Goal: Find specific page/section: Find specific page/section

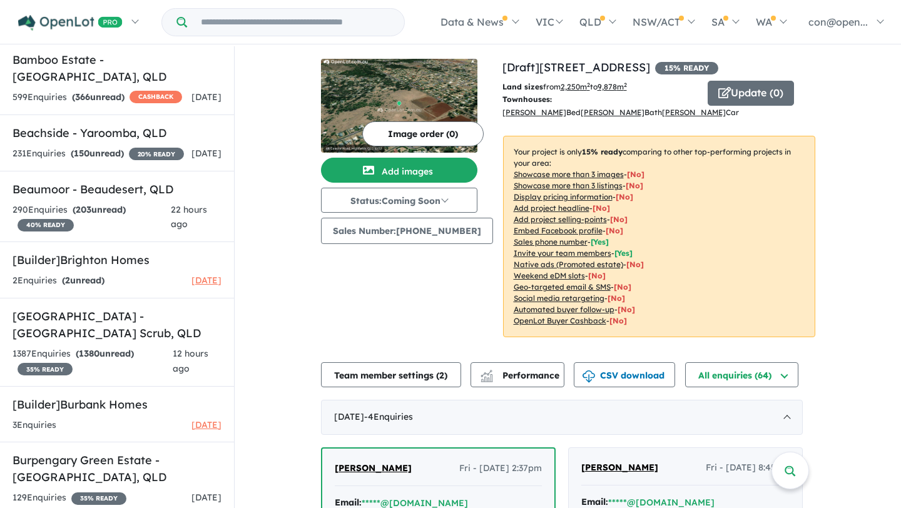
scroll to position [574, 0]
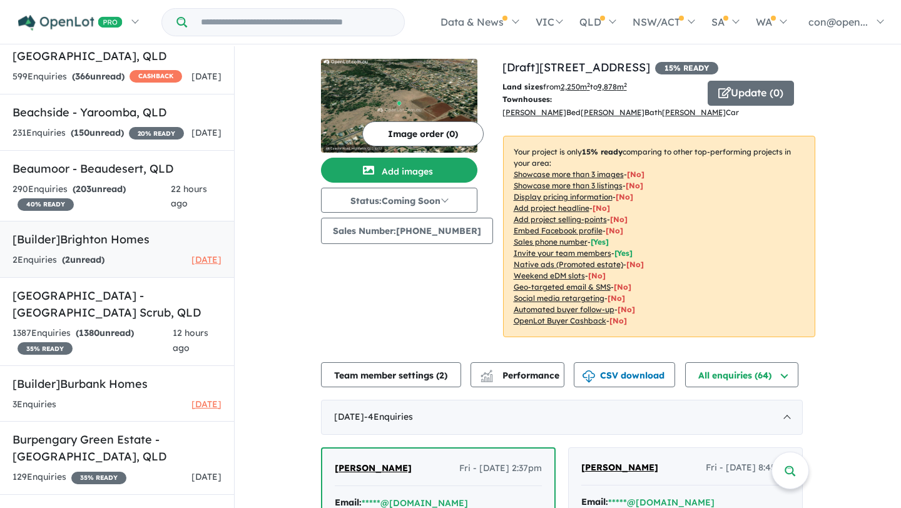
click at [106, 231] on h5 "[Builder] [GEOGRAPHIC_DATA] Homes" at bounding box center [117, 239] width 209 height 17
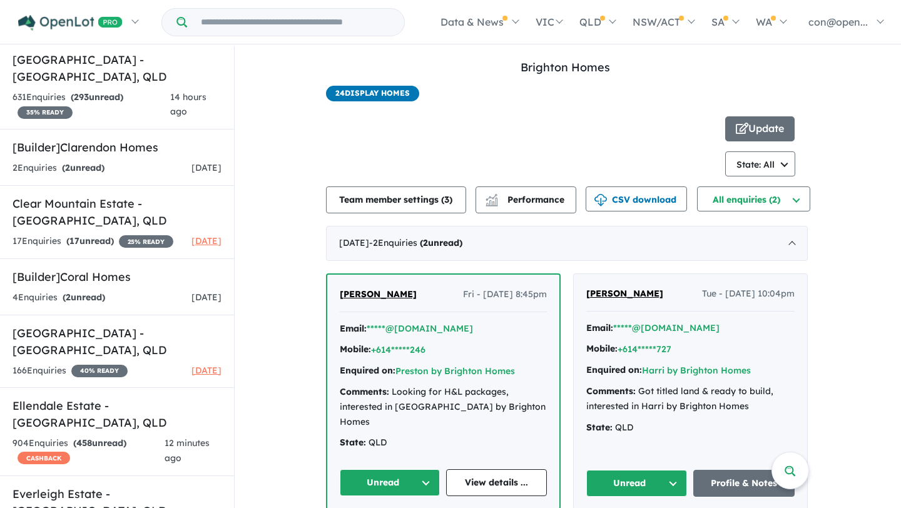
scroll to position [1214, 0]
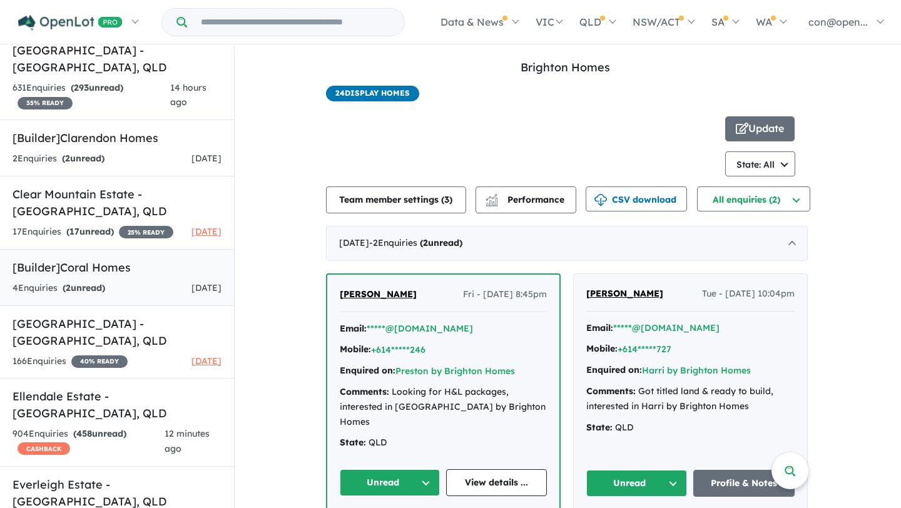
click at [85, 259] on h5 "[Builder] Coral Homes" at bounding box center [117, 267] width 209 height 17
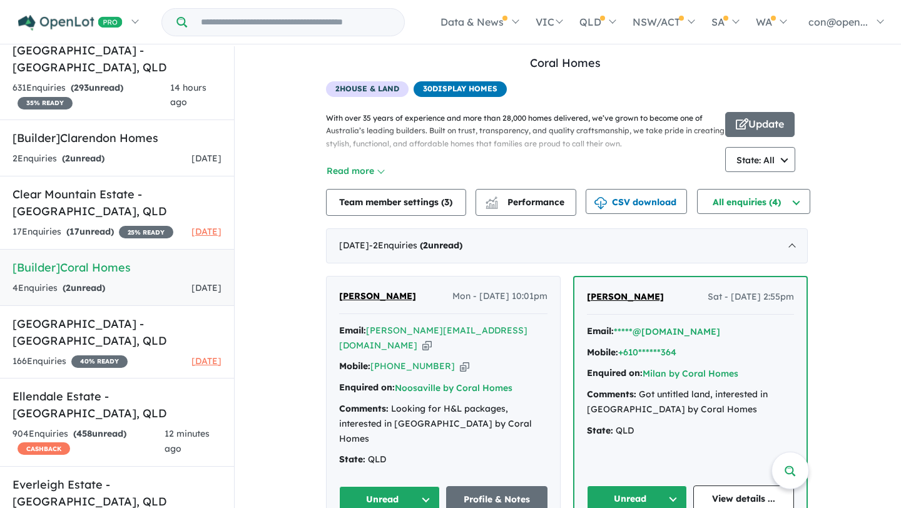
scroll to position [1, 0]
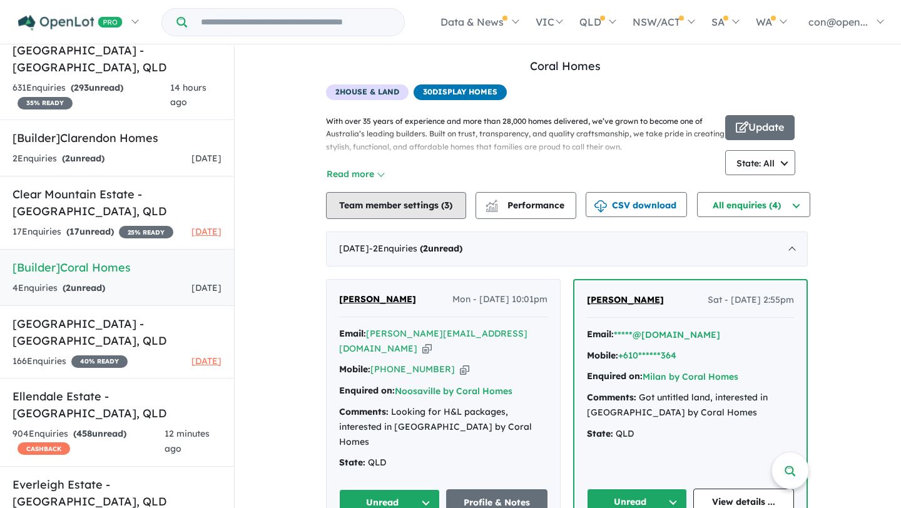
click at [393, 210] on button "Team member settings ( 3 )" at bounding box center [396, 205] width 140 height 27
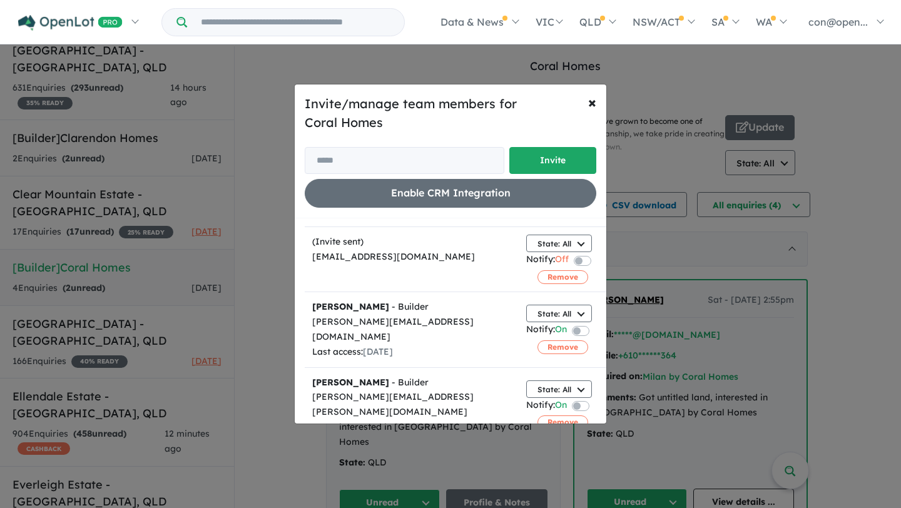
scroll to position [32, 0]
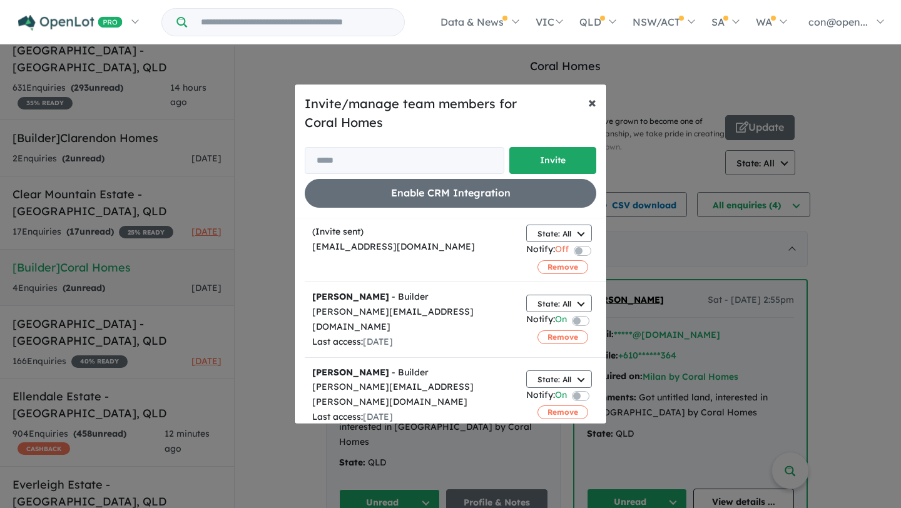
click at [594, 100] on span "×" at bounding box center [592, 102] width 8 height 19
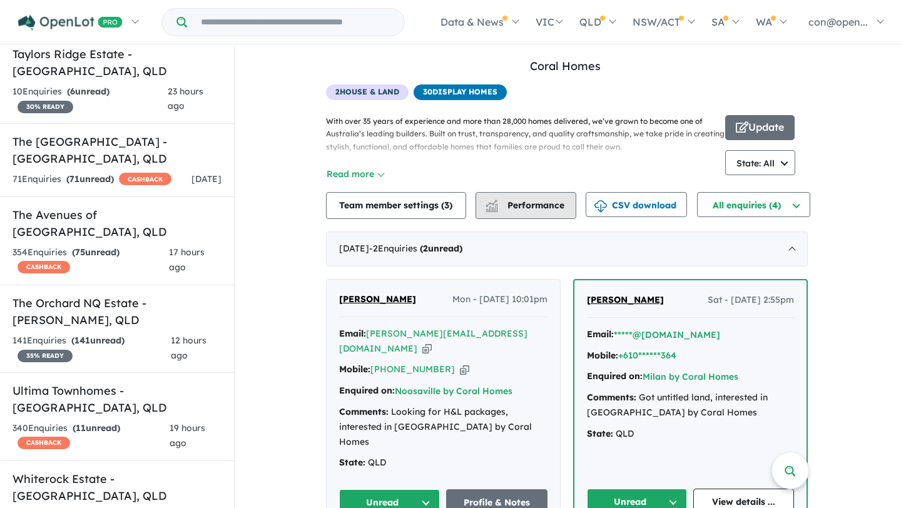
scroll to position [0, 0]
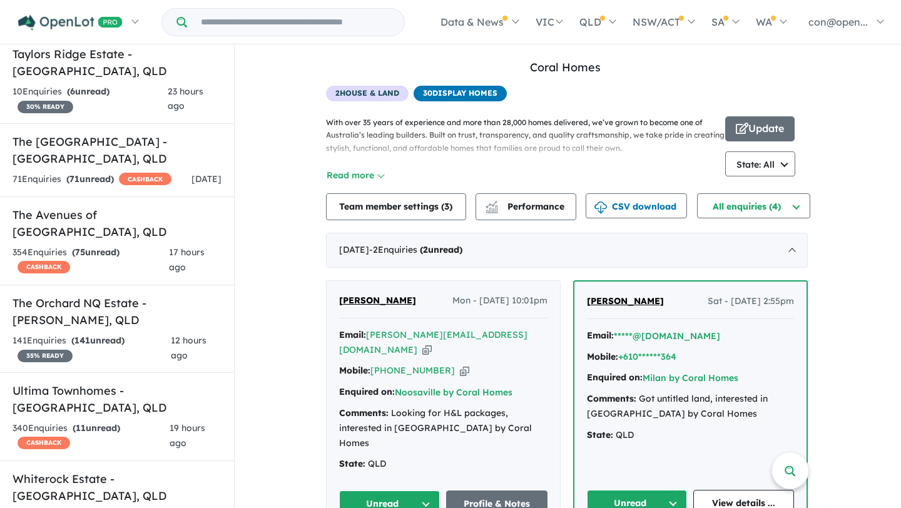
click at [314, 25] on input "Try estate name, suburb, builder or developer" at bounding box center [296, 22] width 212 height 27
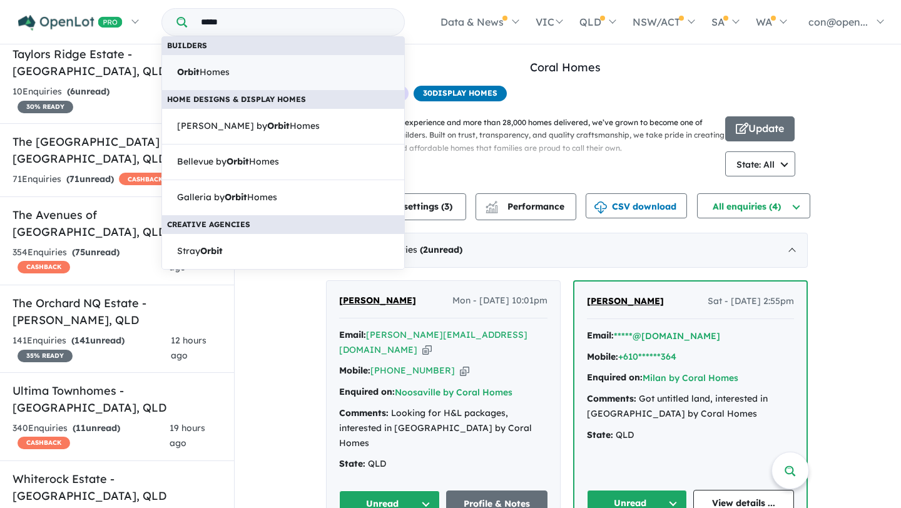
type input "*****"
click at [235, 87] on link "Orbit Homes" at bounding box center [282, 72] width 243 height 36
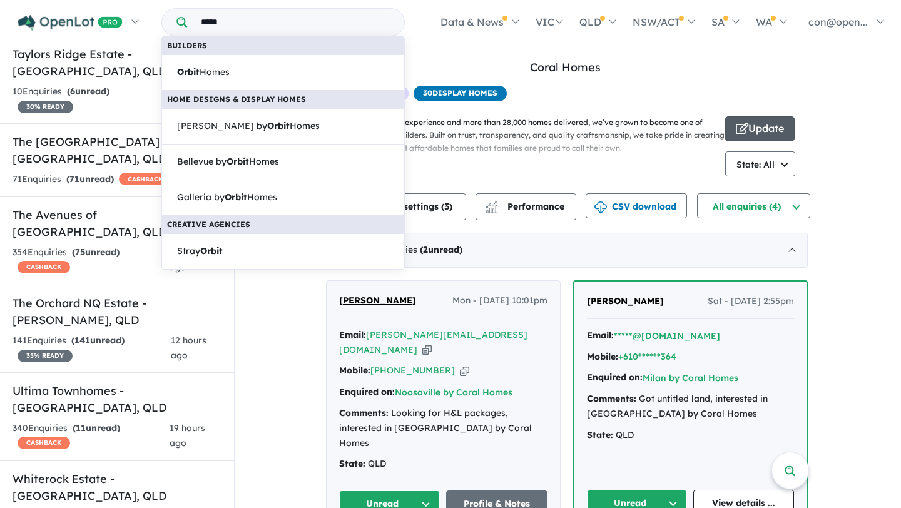
click at [776, 131] on button "Update" at bounding box center [759, 128] width 69 height 25
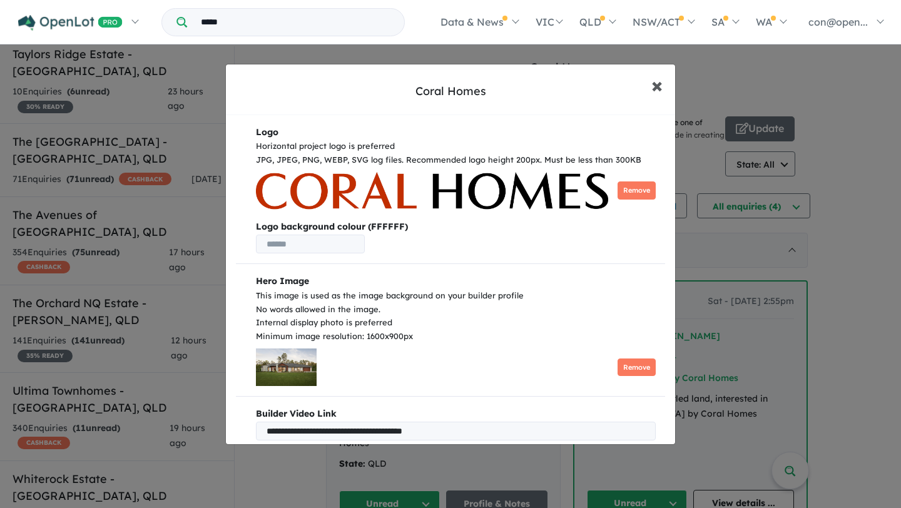
click at [653, 86] on span "×" at bounding box center [656, 84] width 11 height 27
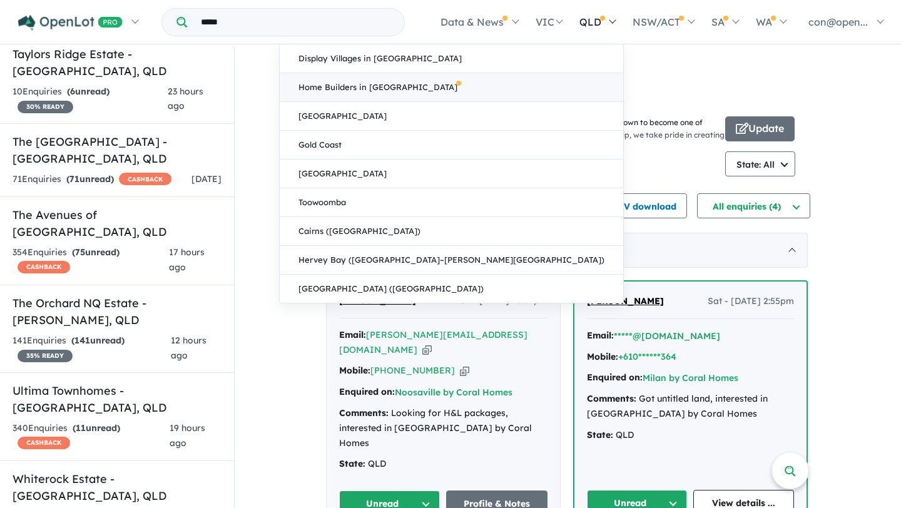
click at [565, 90] on link "Home Builders in [GEOGRAPHIC_DATA]" at bounding box center [451, 87] width 343 height 29
